Goal: Information Seeking & Learning: Learn about a topic

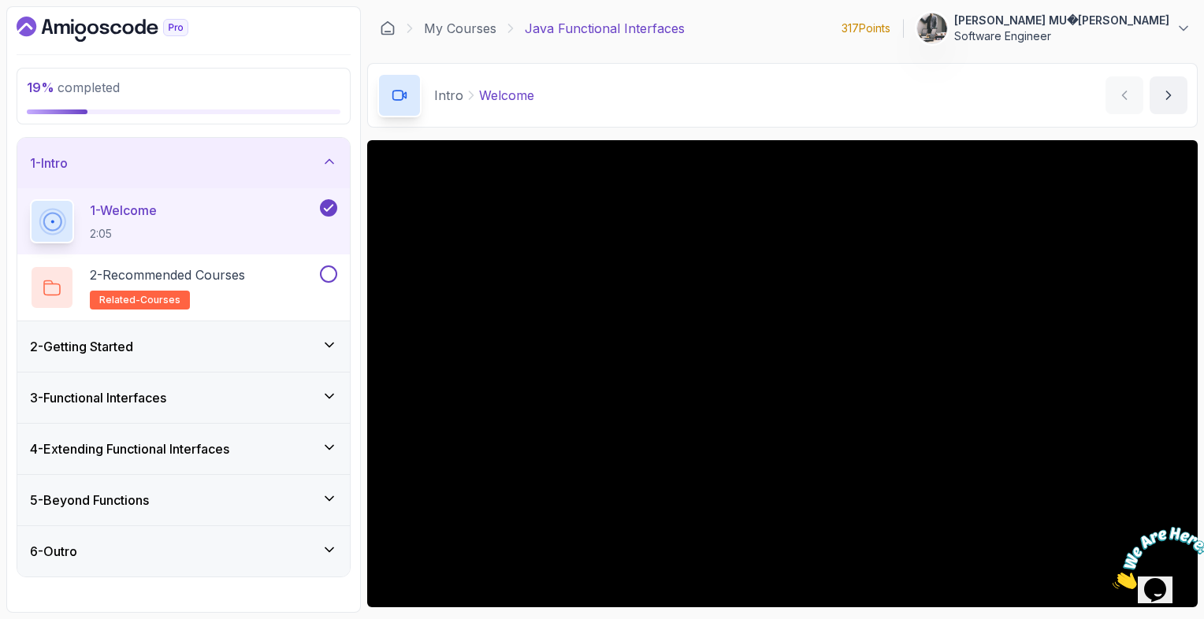
click at [290, 347] on div "2 - Getting Started" at bounding box center [183, 346] width 307 height 19
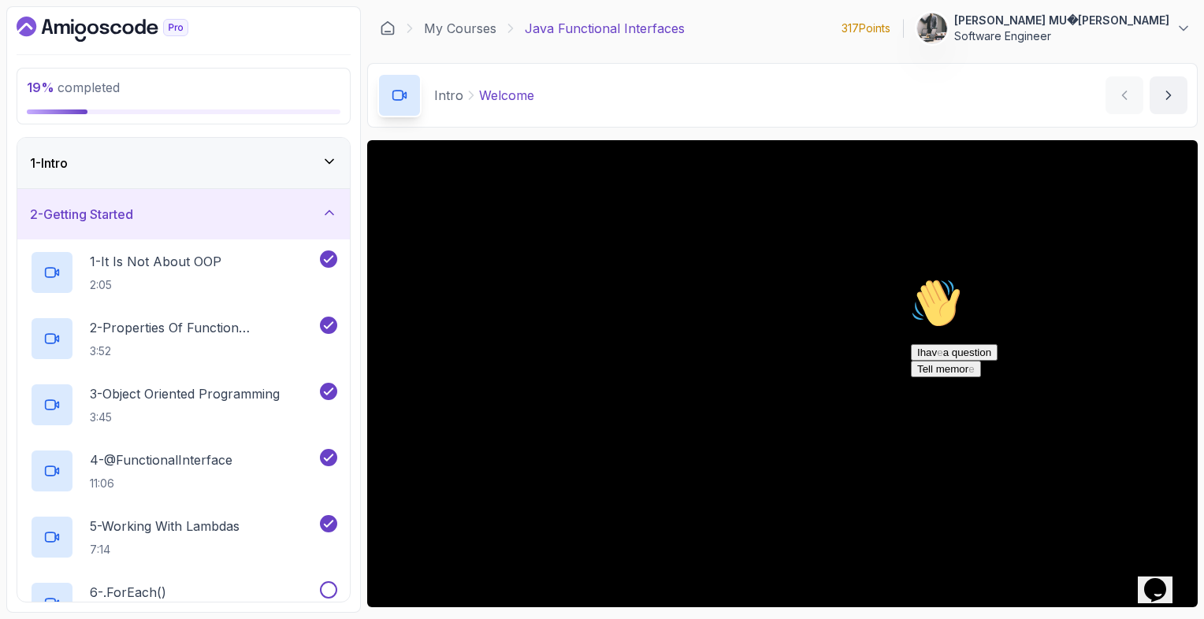
click at [634, 98] on div "Intro Welcome Welcome by [PERSON_NAME]" at bounding box center [782, 95] width 830 height 65
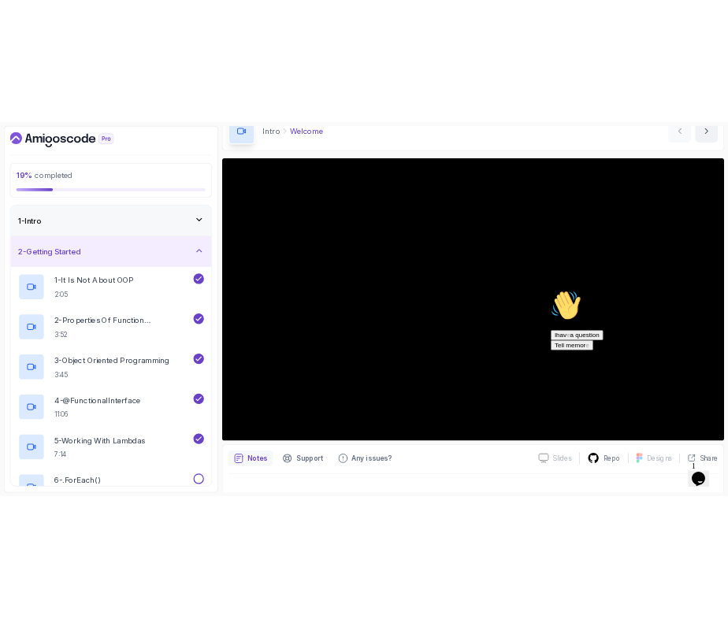
scroll to position [103, 0]
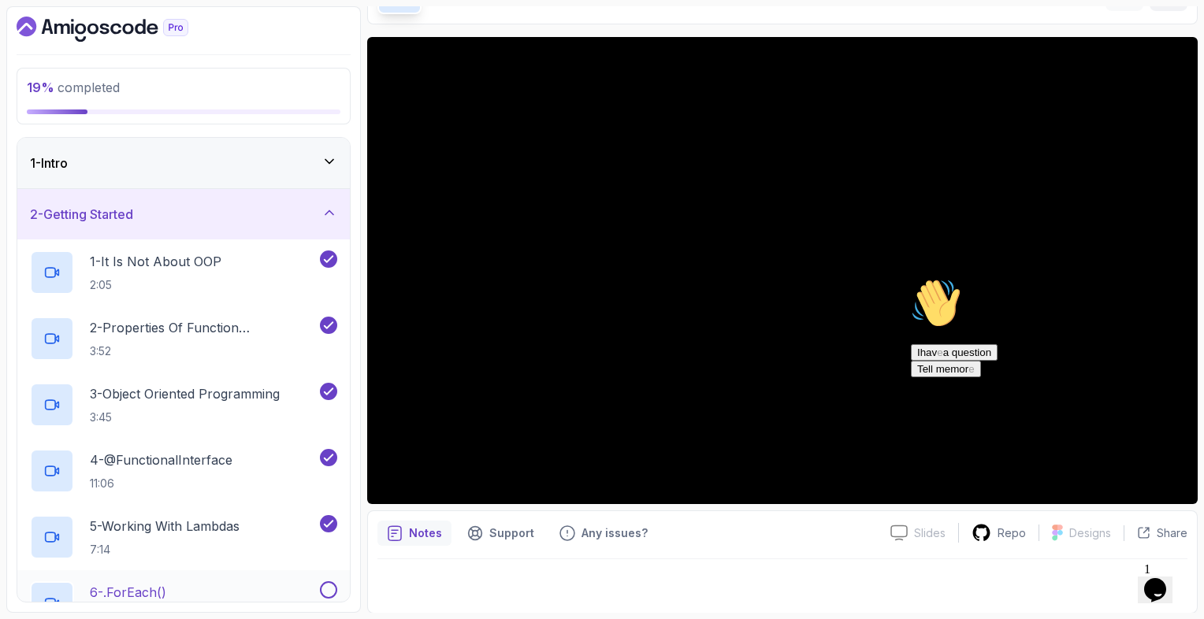
click at [194, 588] on div "6 - .forEach() 6:32" at bounding box center [173, 603] width 287 height 44
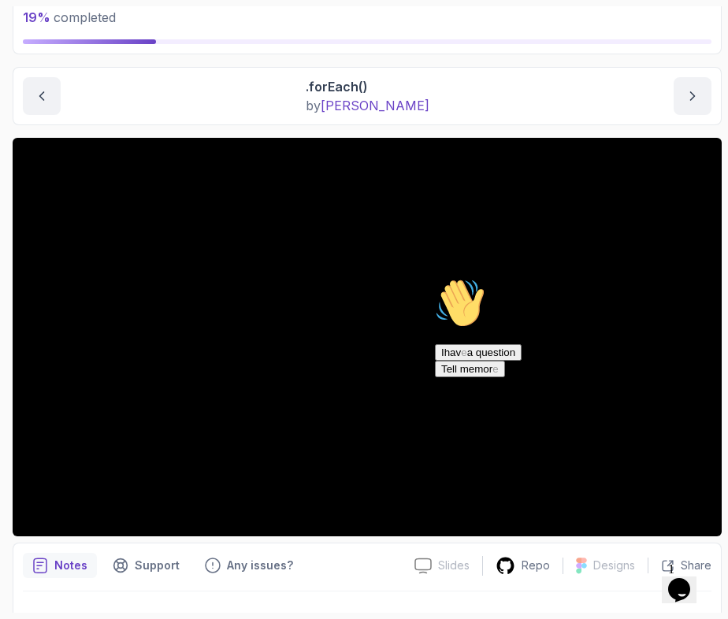
click at [516, 278] on div "Hi ! How can we help ? I hav e a question Tell me mor e" at bounding box center [577, 327] width 284 height 99
click at [466, 296] on div "Hi ! How can we help ? I hav e a question Tell me mor e" at bounding box center [577, 327] width 284 height 99
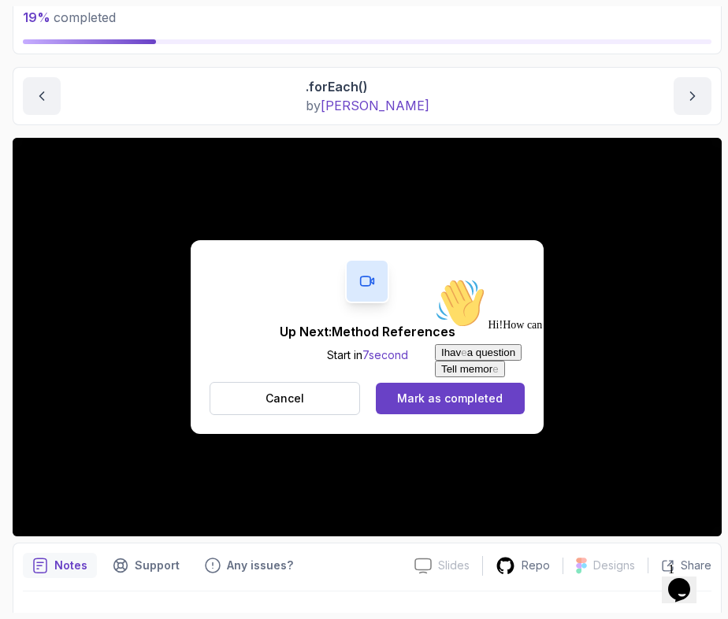
click at [435, 377] on div "Hi ! How can we help ? I hav e a question Tell me mor e" at bounding box center [577, 327] width 284 height 99
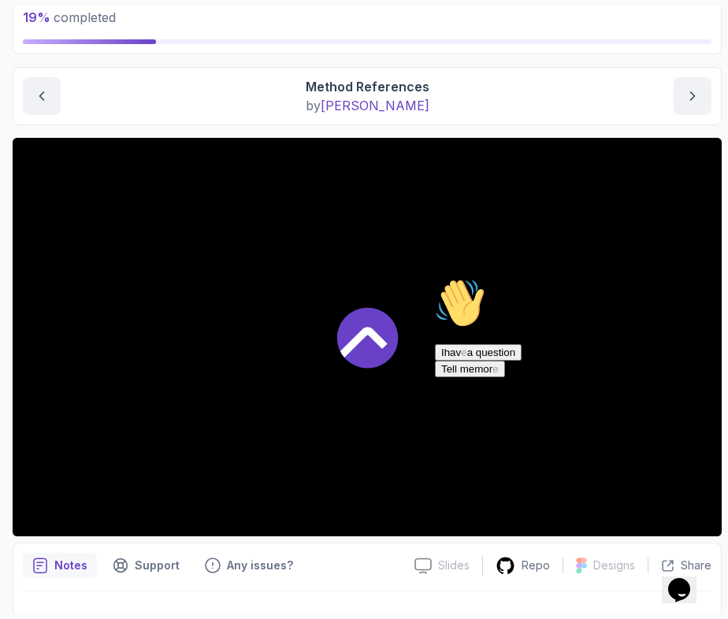
click at [419, 411] on div at bounding box center [367, 337] width 709 height 399
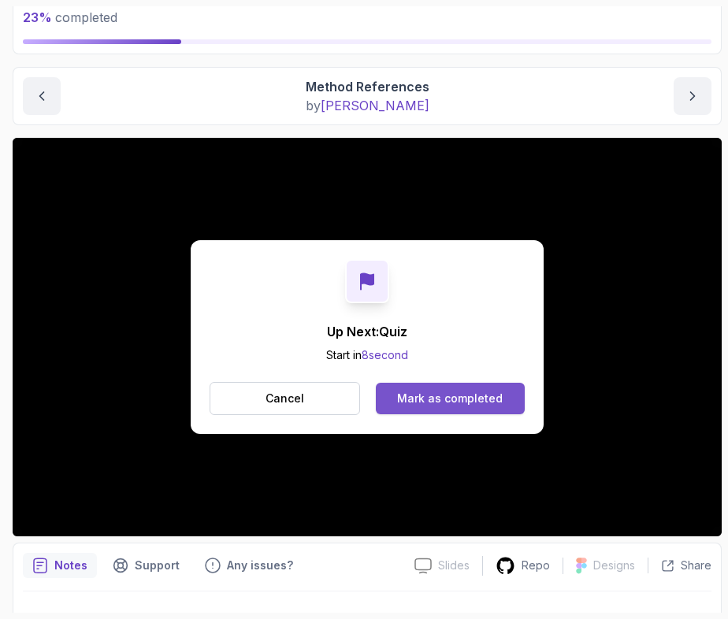
click at [405, 392] on div "Mark as completed" at bounding box center [450, 399] width 106 height 16
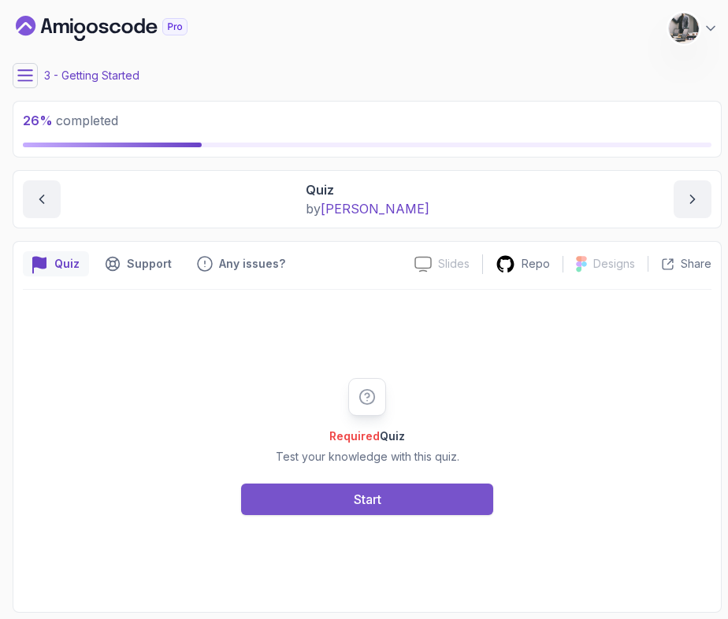
click at [375, 492] on div "Start" at bounding box center [368, 499] width 28 height 19
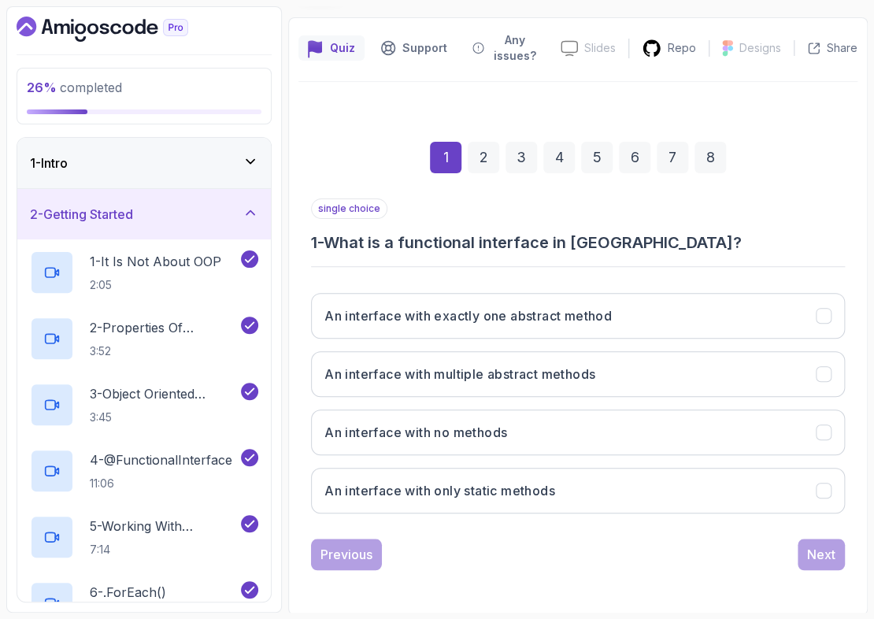
scroll to position [123, 0]
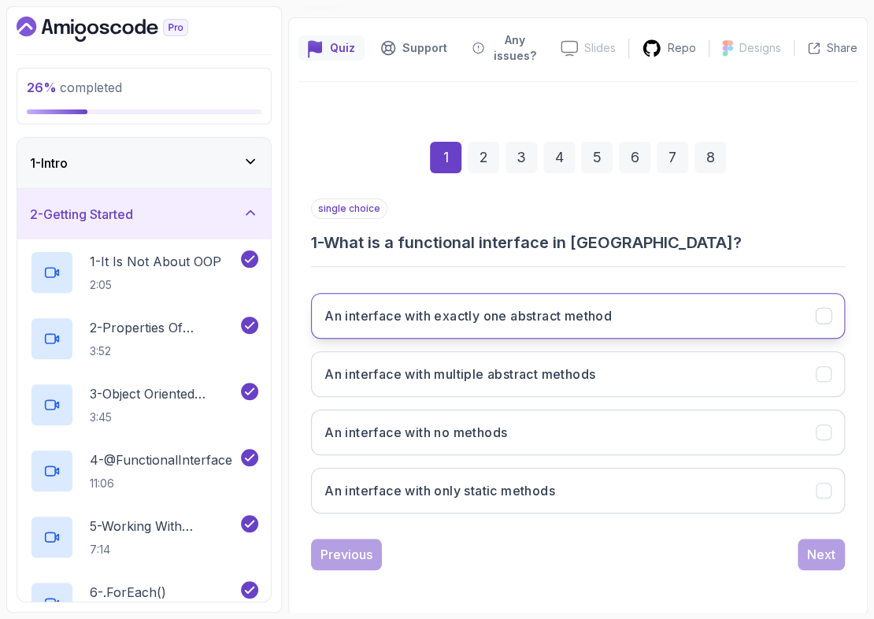
click at [596, 313] on h3 "An interface with exactly one abstract method" at bounding box center [469, 315] width 288 height 19
click at [812, 551] on div "Next" at bounding box center [821, 554] width 28 height 19
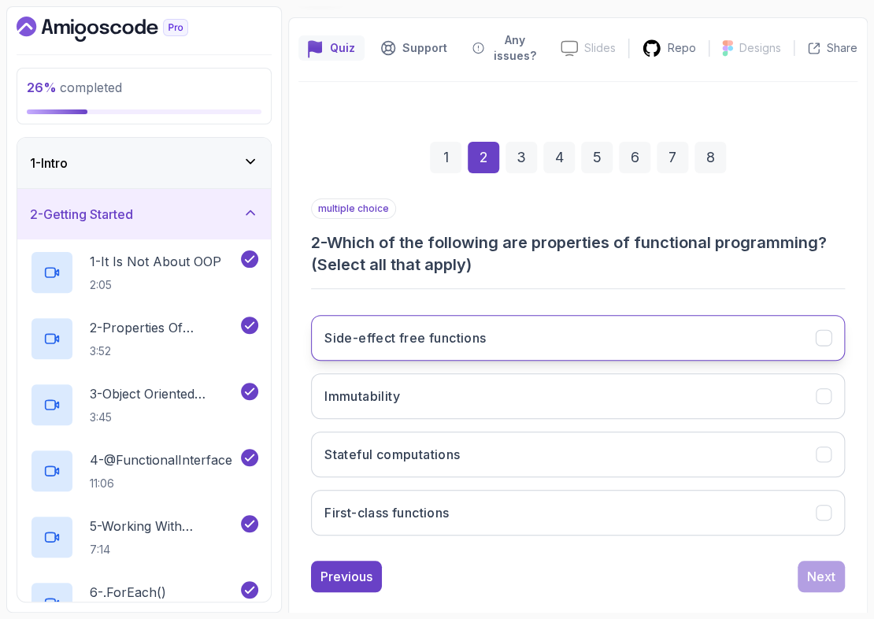
click at [696, 332] on button "Side-effect free functions" at bounding box center [578, 338] width 534 height 46
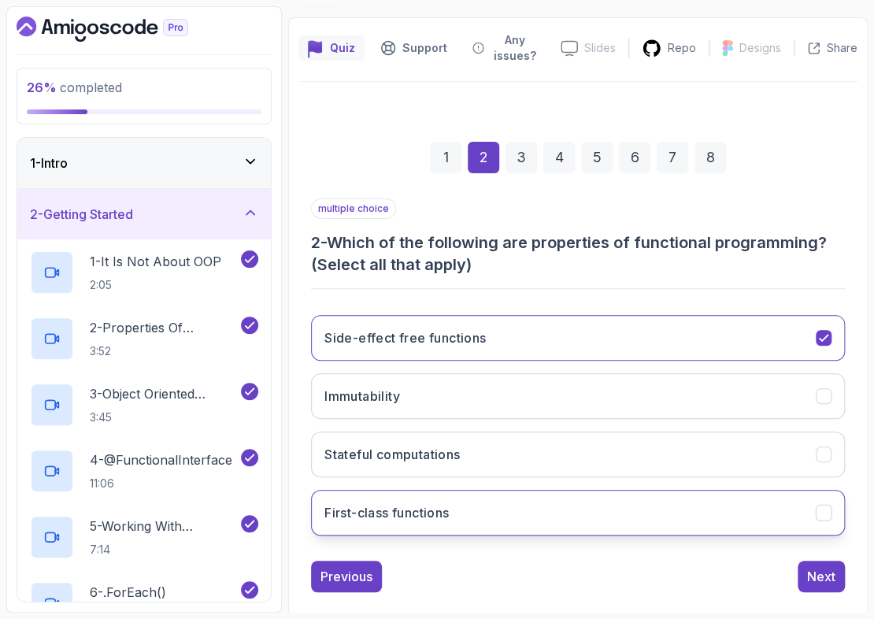
click at [616, 505] on button "First-class functions" at bounding box center [578, 513] width 534 height 46
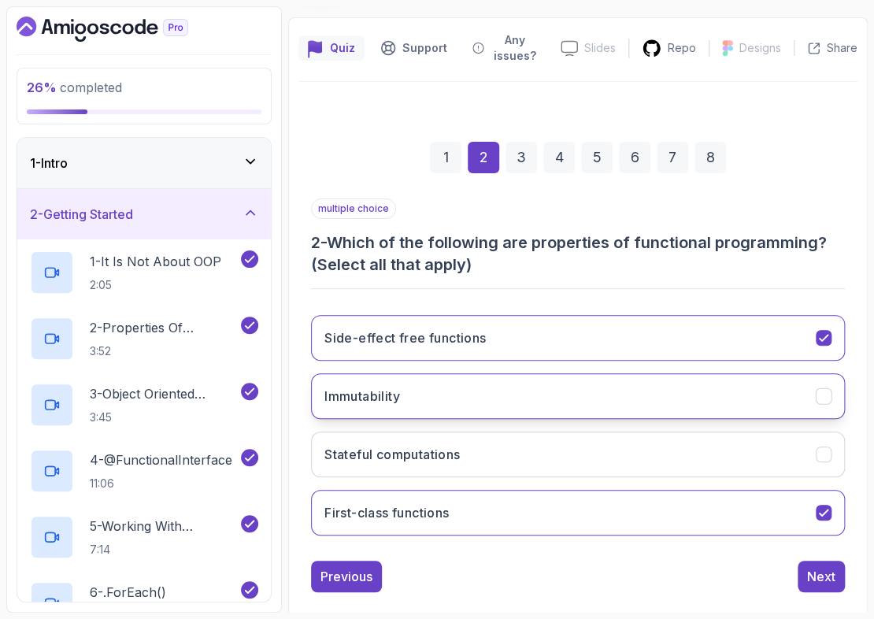
click at [545, 391] on button "Immutability" at bounding box center [578, 396] width 534 height 46
click at [830, 578] on div "Next" at bounding box center [821, 576] width 28 height 19
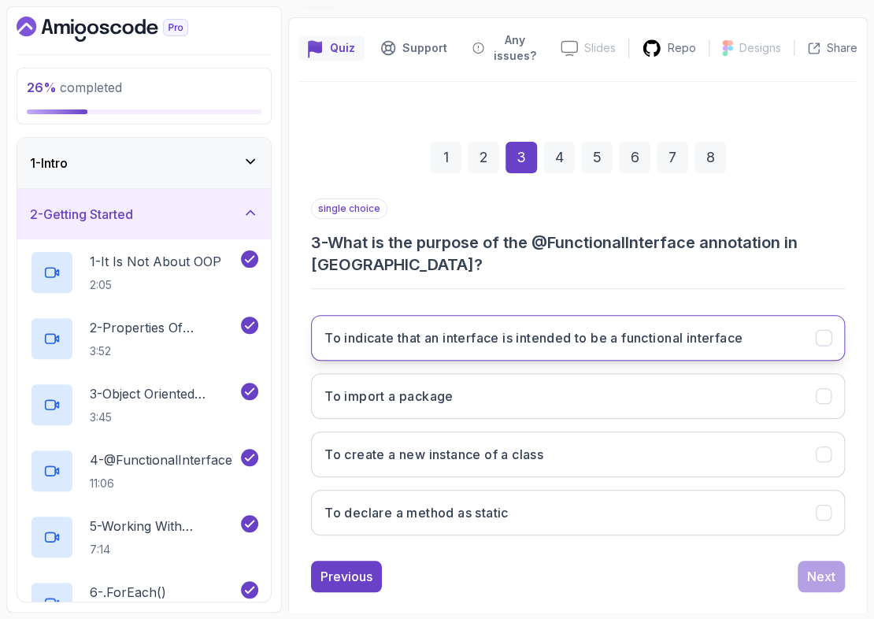
click at [698, 317] on button "To indicate that an interface is intended to be a functional interface" at bounding box center [578, 338] width 534 height 46
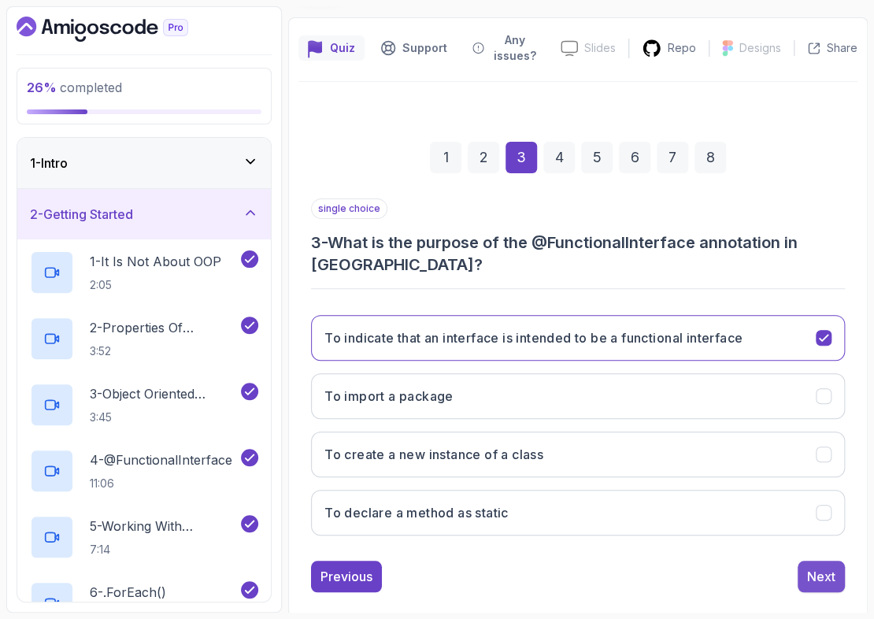
click at [825, 567] on div "Next" at bounding box center [821, 576] width 28 height 19
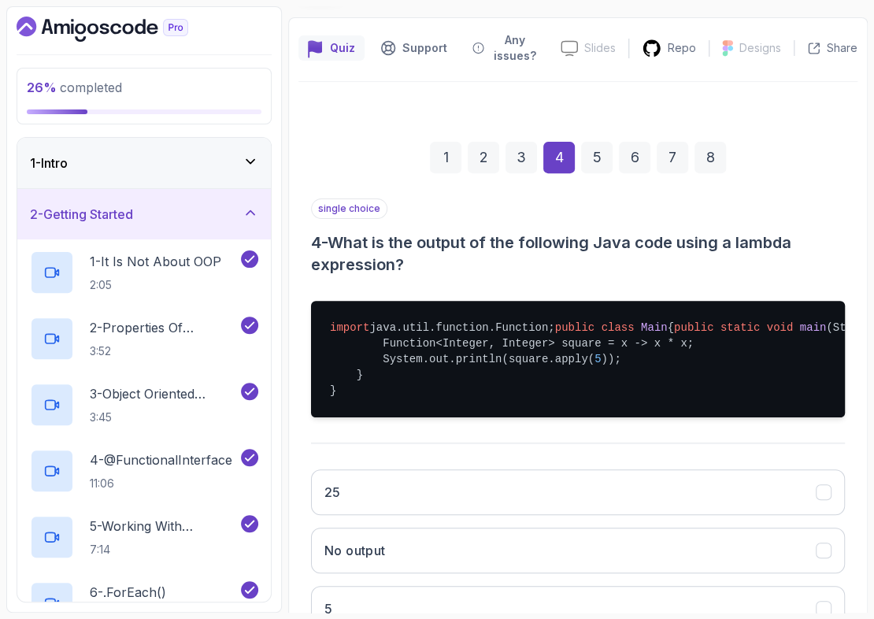
click at [845, 270] on div "1 2 3 4 5 6 7 8 single choice 4 - What is the output of the following Java code…" at bounding box center [578, 431] width 559 height 655
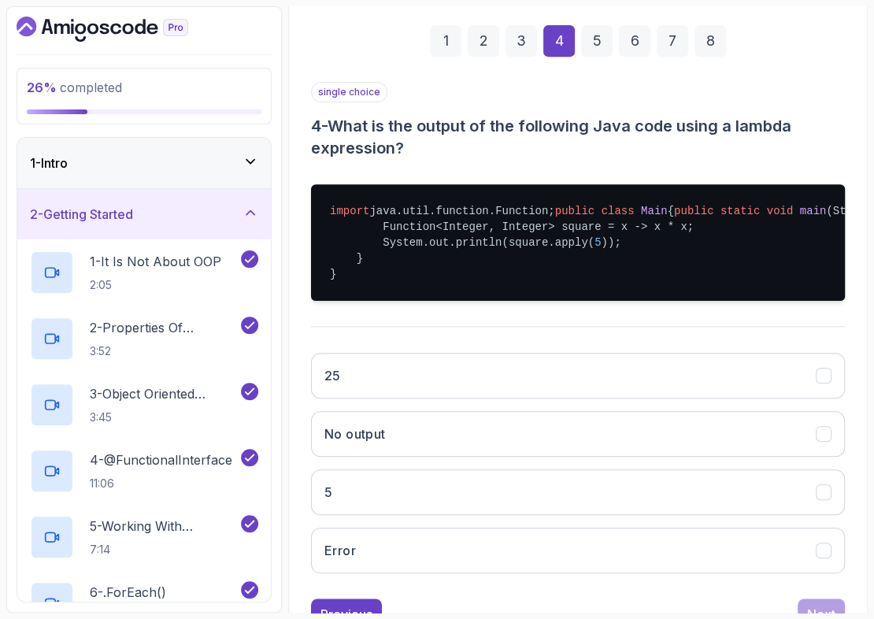
scroll to position [249, 0]
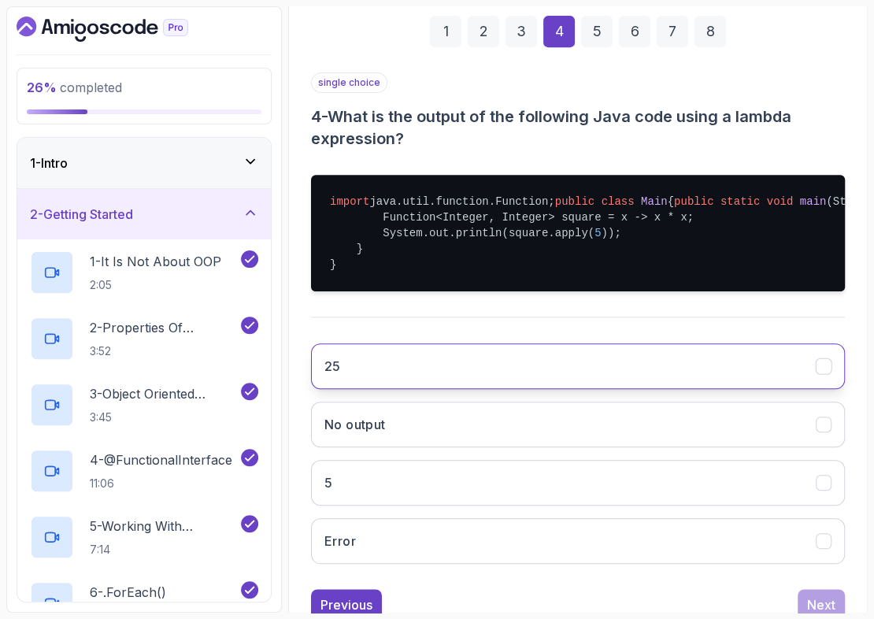
click at [602, 389] on button "25" at bounding box center [578, 366] width 534 height 46
click at [864, 257] on div "Quiz Support Any issues? Slides Slides not available Repo Designs Design not av…" at bounding box center [578, 278] width 580 height 774
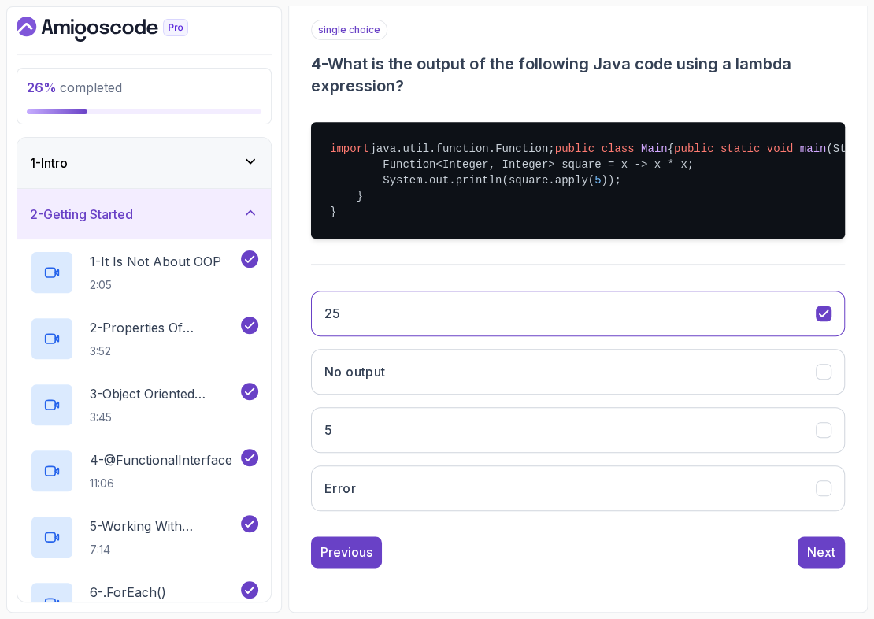
scroll to position [343, 0]
click at [820, 554] on div "Next" at bounding box center [821, 552] width 28 height 19
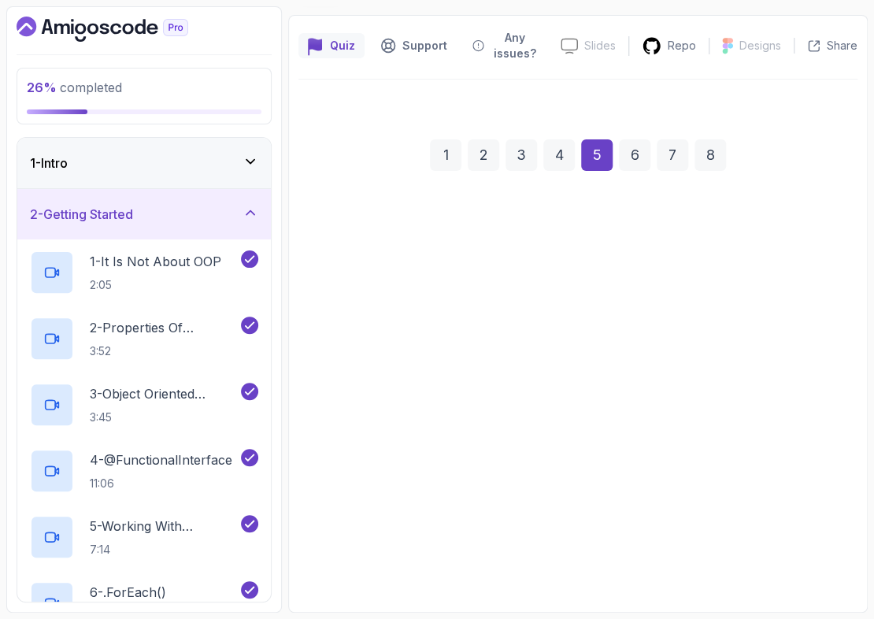
scroll to position [123, 0]
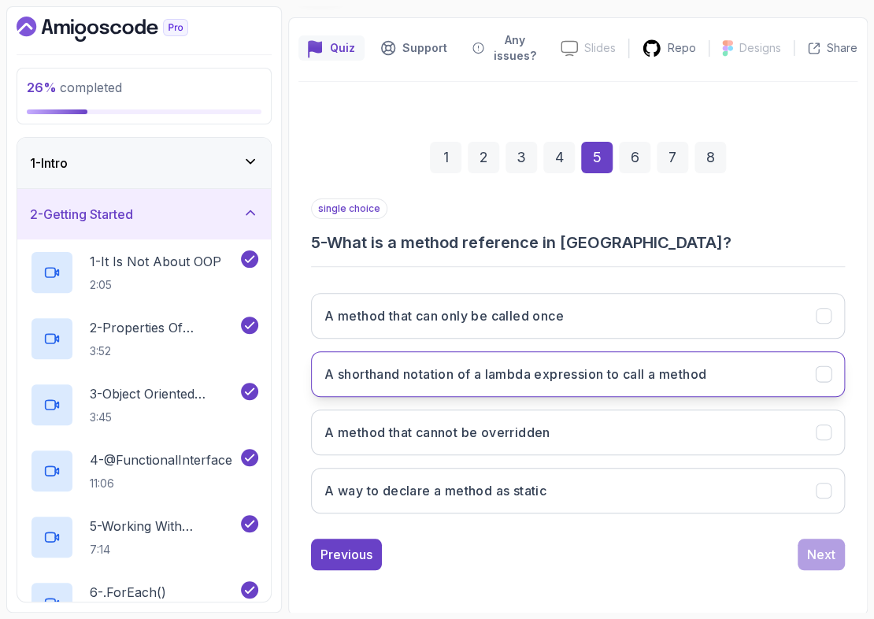
click at [734, 376] on button "A shorthand notation of a lambda expression to call a method" at bounding box center [578, 374] width 534 height 46
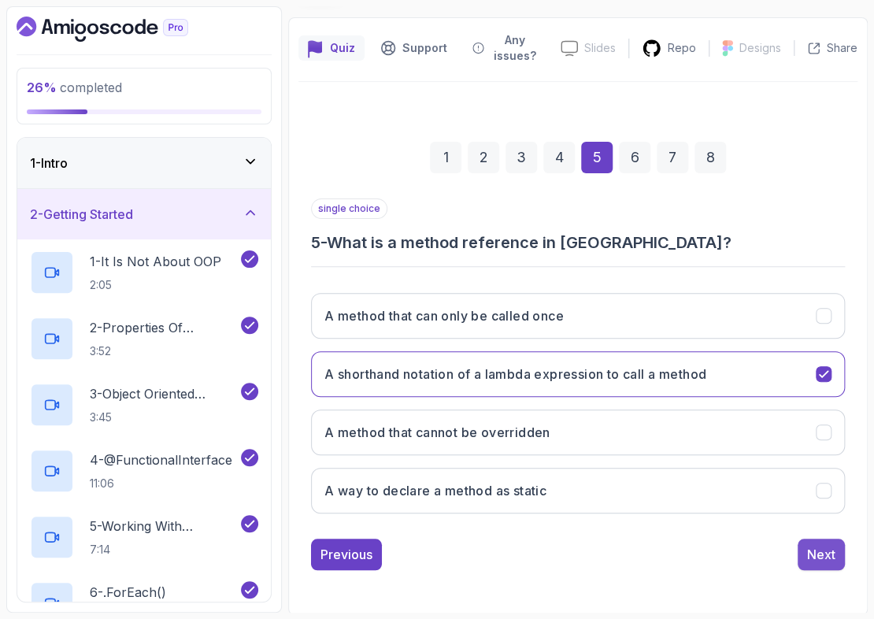
click at [817, 556] on div "Next" at bounding box center [821, 554] width 28 height 19
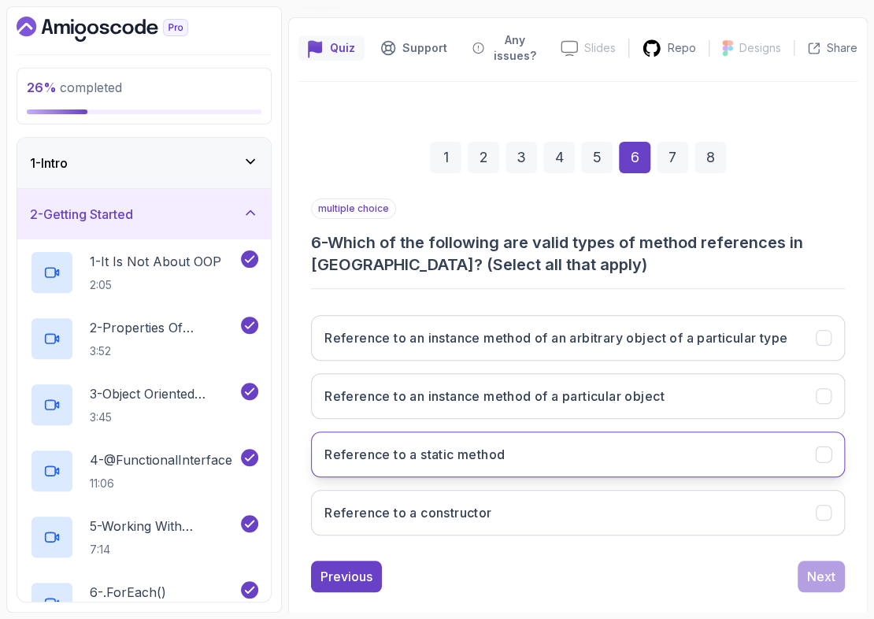
click at [403, 447] on h3 "Reference to a static method" at bounding box center [415, 454] width 180 height 19
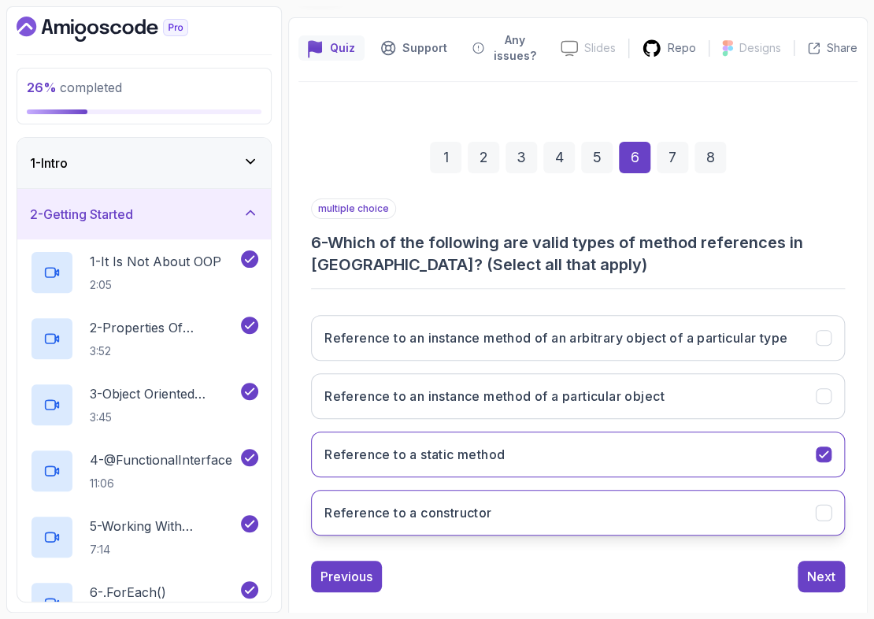
click at [418, 507] on h3 "Reference to a constructor" at bounding box center [408, 512] width 167 height 19
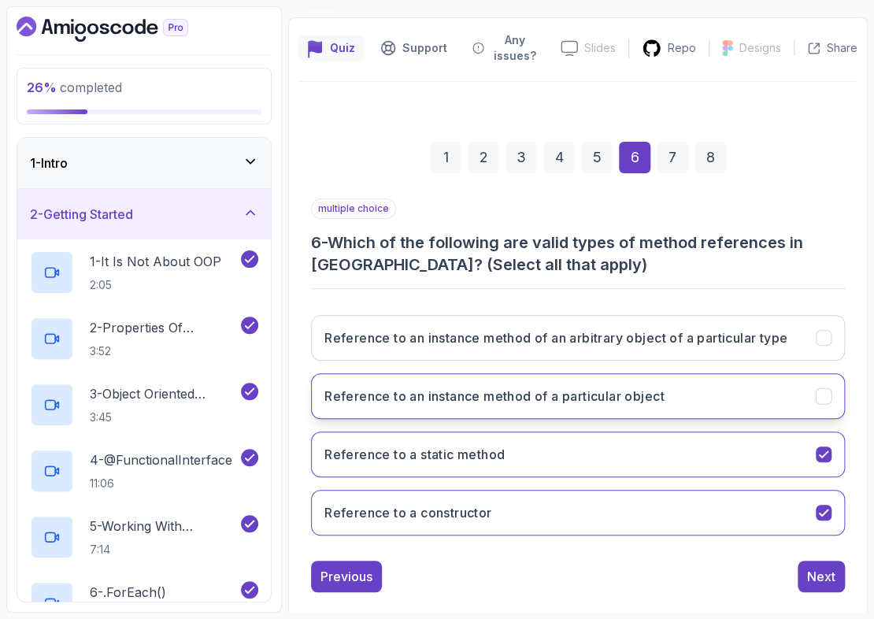
click at [566, 403] on h3 "Reference to an instance method of a particular object" at bounding box center [495, 396] width 340 height 19
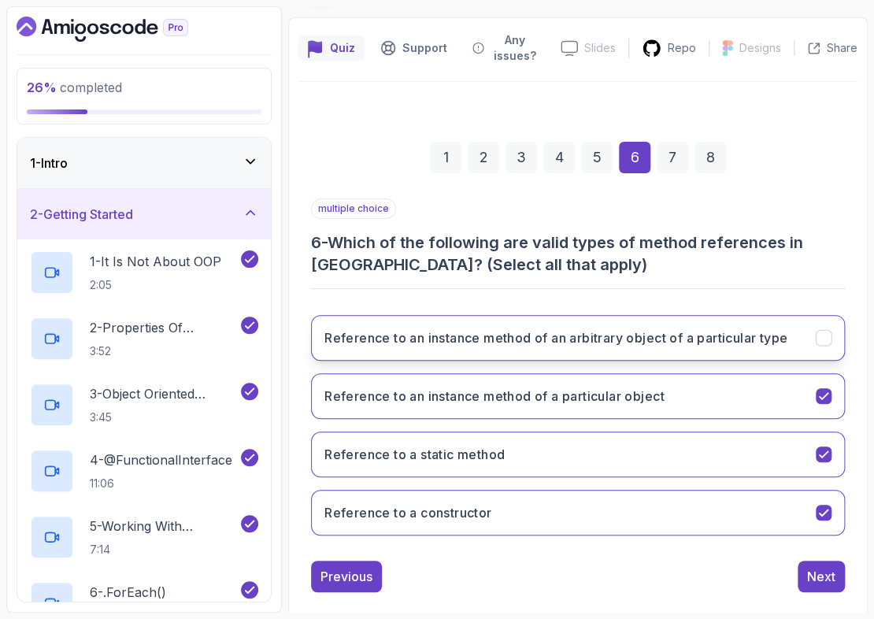
click at [624, 339] on h3 "Reference to an instance method of an arbitrary object of a particular type" at bounding box center [556, 337] width 463 height 19
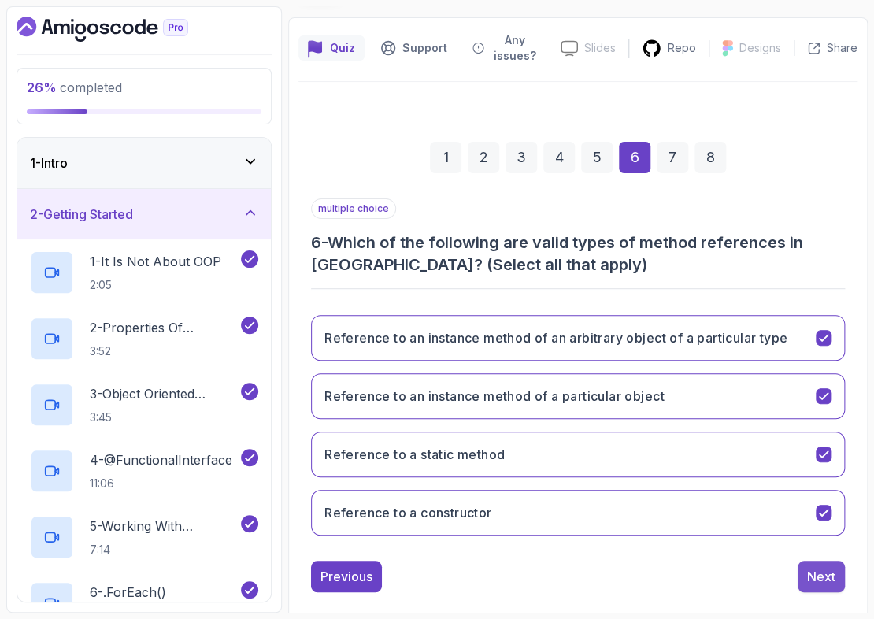
click at [809, 571] on div "Next" at bounding box center [821, 576] width 28 height 19
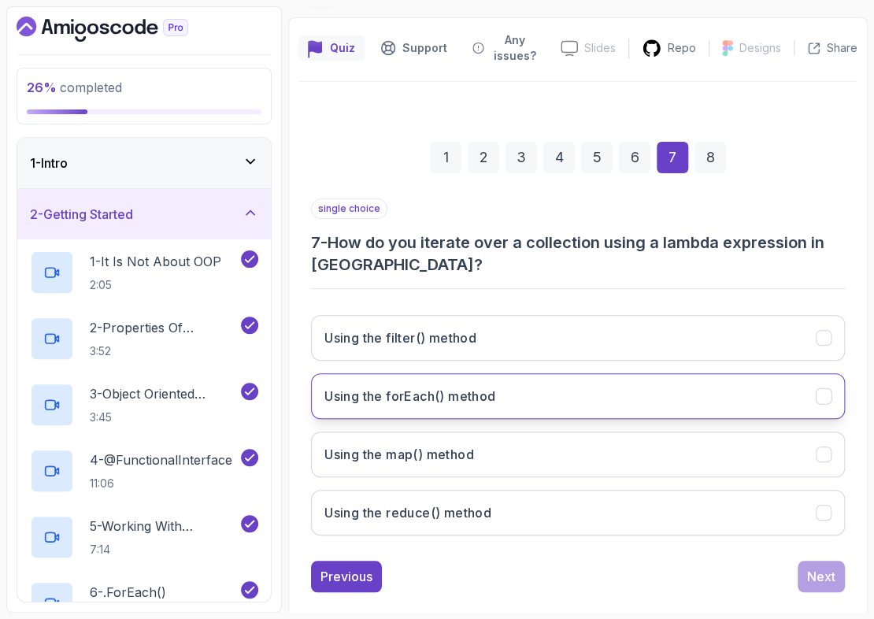
click at [599, 393] on button "Using the forEach() method" at bounding box center [578, 396] width 534 height 46
click at [819, 575] on div "Next" at bounding box center [821, 576] width 28 height 19
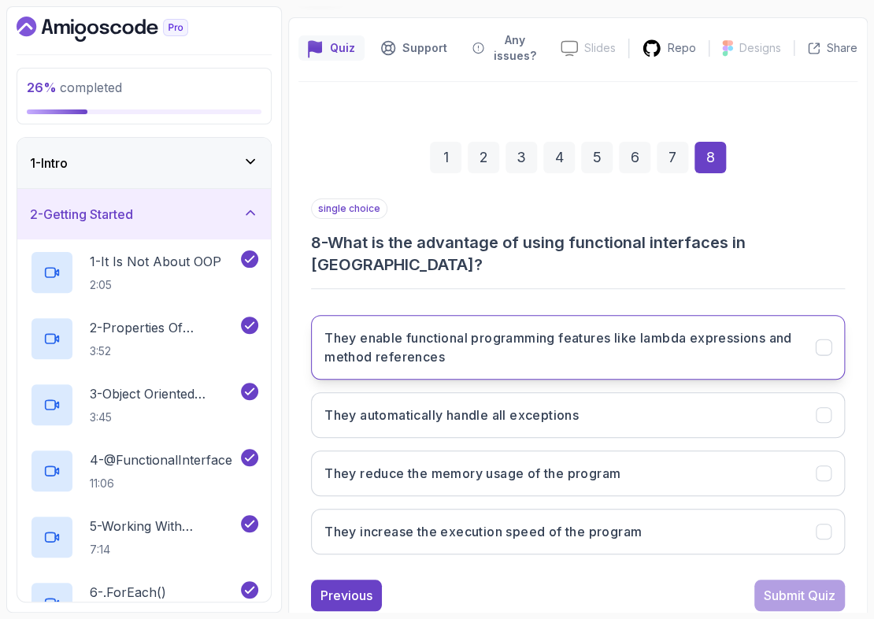
click at [650, 332] on h3 "They enable functional programming features like lambda expressions and method …" at bounding box center [561, 347] width 473 height 38
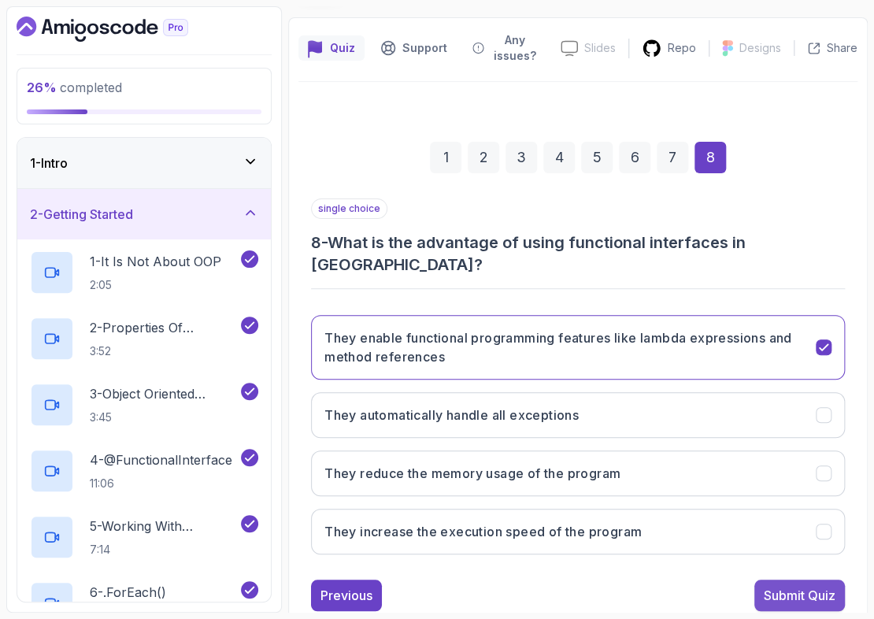
click at [765, 586] on div "Submit Quiz" at bounding box center [800, 595] width 72 height 19
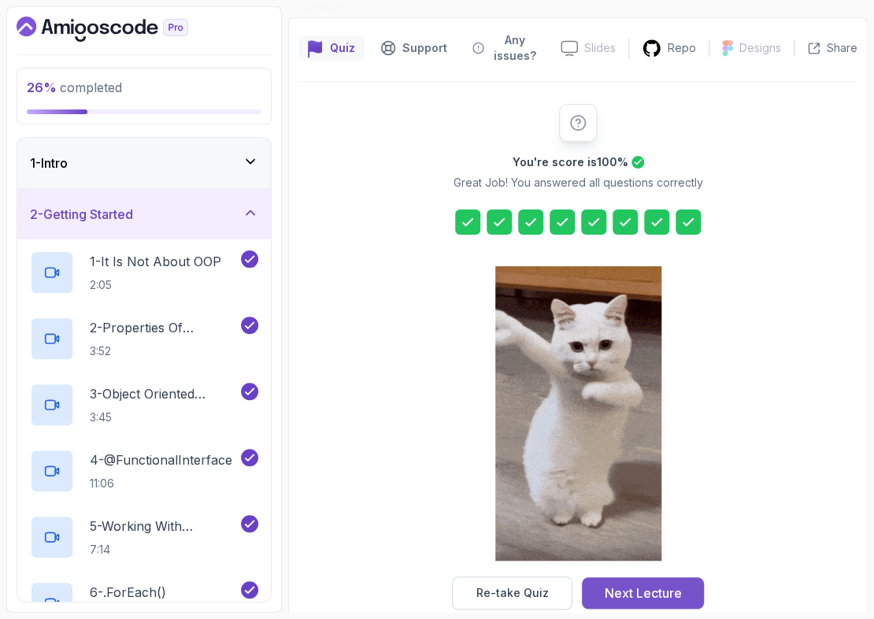
click at [644, 587] on div "Next Lecture" at bounding box center [643, 593] width 77 height 19
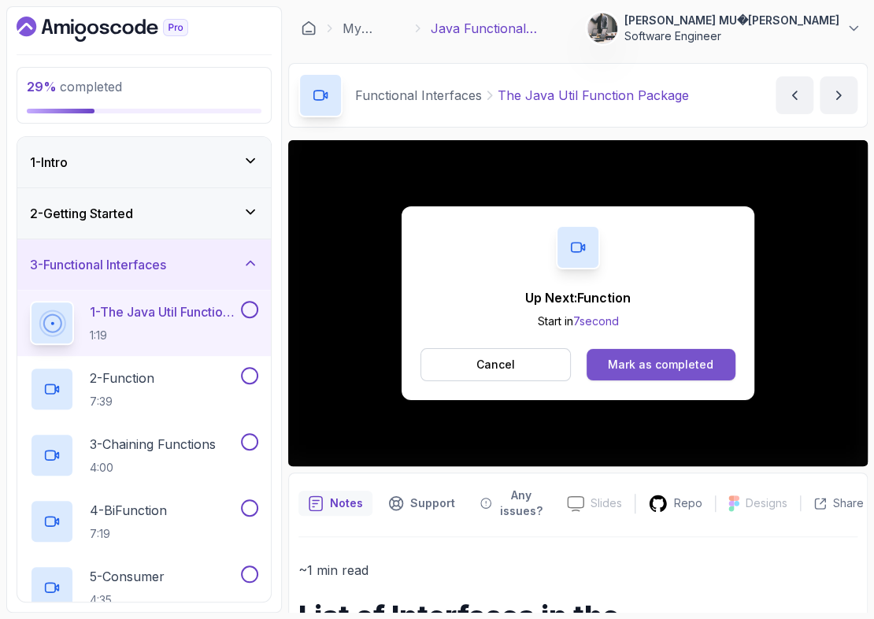
click at [677, 367] on div "Mark as completed" at bounding box center [661, 365] width 106 height 16
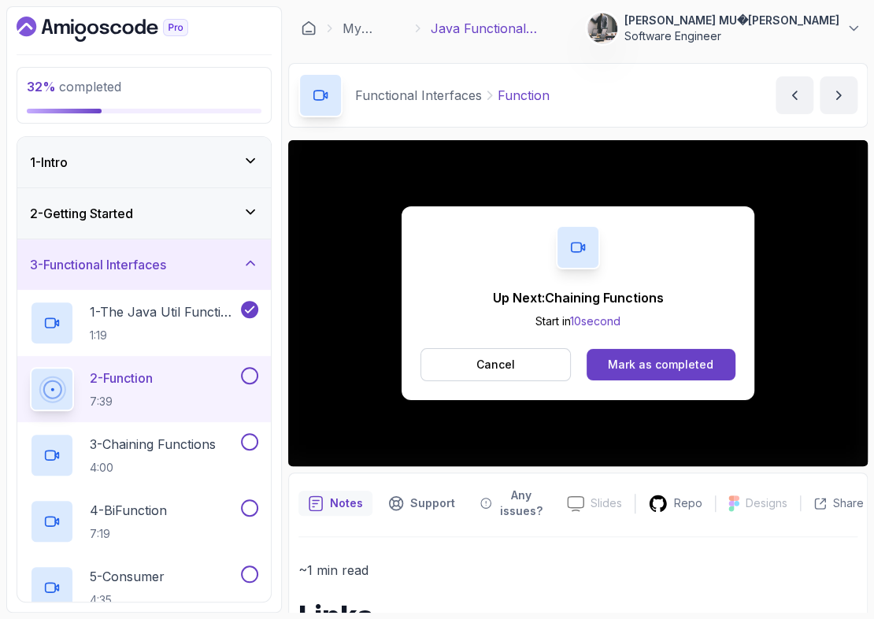
click at [711, 369] on div "Mark as completed" at bounding box center [661, 365] width 106 height 16
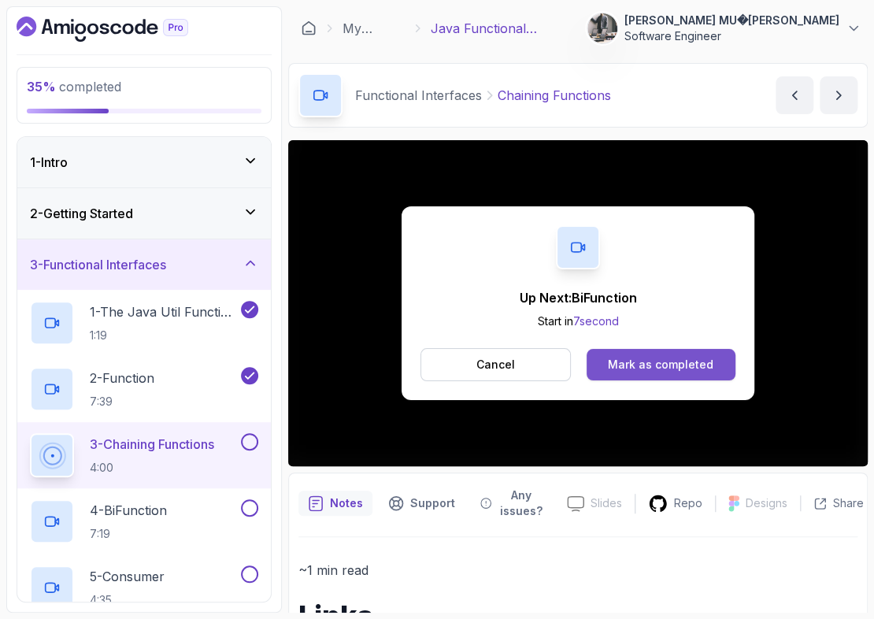
click at [651, 361] on div "Mark as completed" at bounding box center [661, 365] width 106 height 16
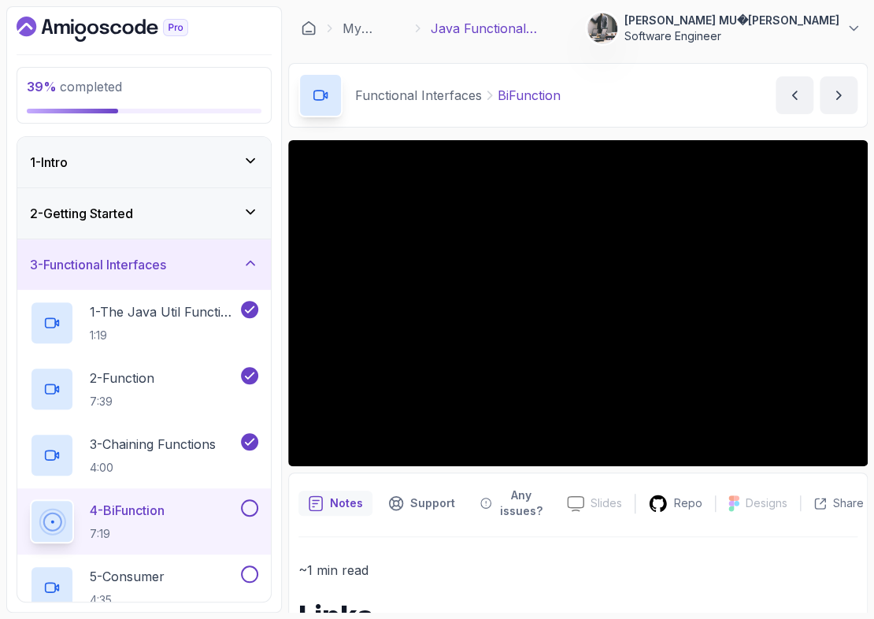
click at [164, 262] on h3 "3 - Functional Interfaces" at bounding box center [98, 264] width 136 height 19
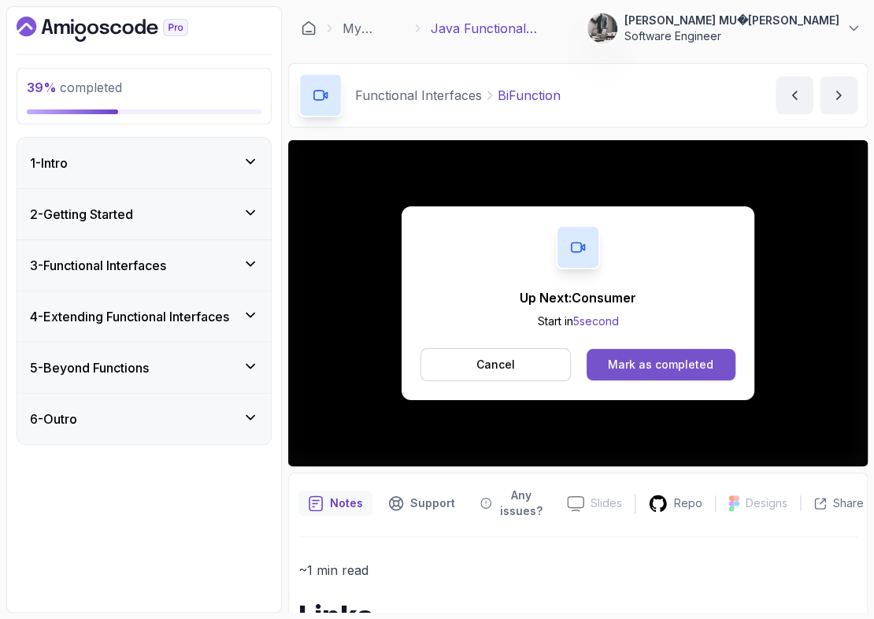
click at [631, 365] on div "Mark as completed" at bounding box center [661, 365] width 106 height 16
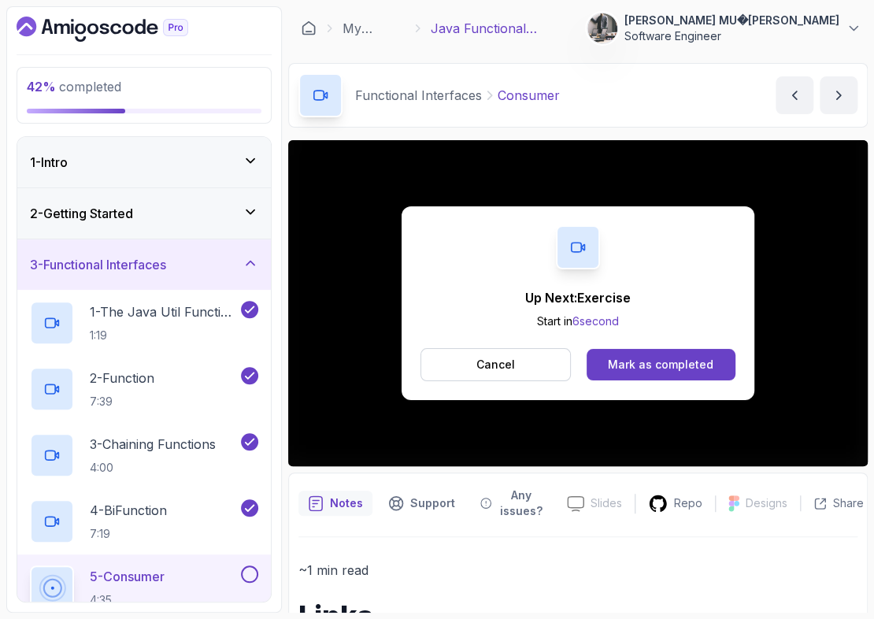
click at [631, 365] on div "Mark as completed" at bounding box center [661, 365] width 106 height 16
